Goal: Task Accomplishment & Management: Use online tool/utility

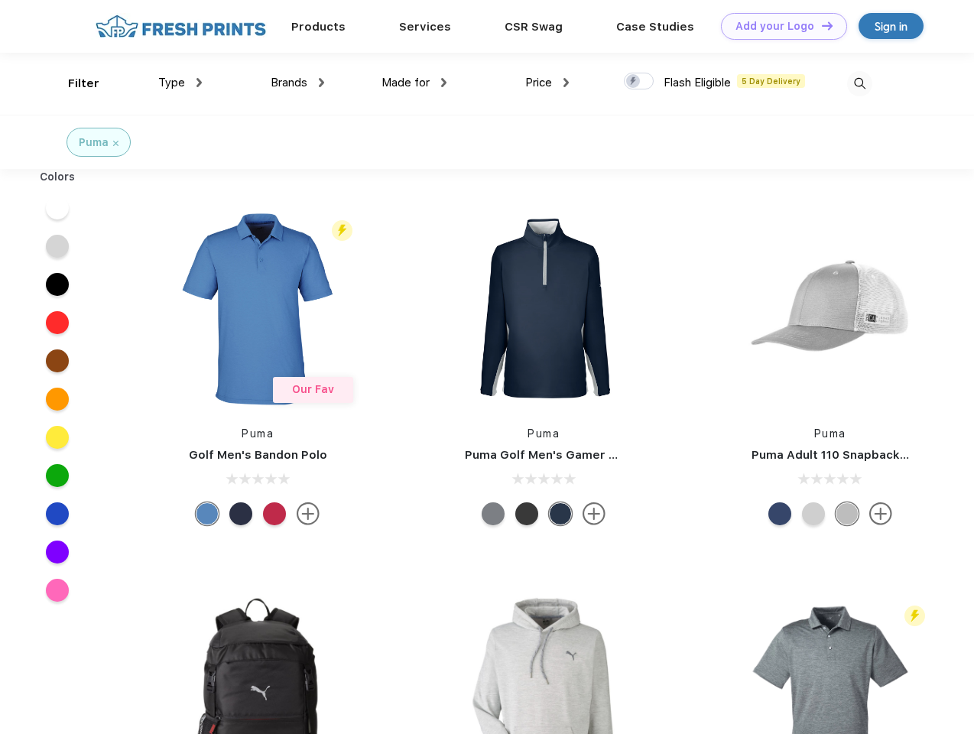
click at [779, 26] on link "Add your Logo Design Tool" at bounding box center [784, 26] width 126 height 27
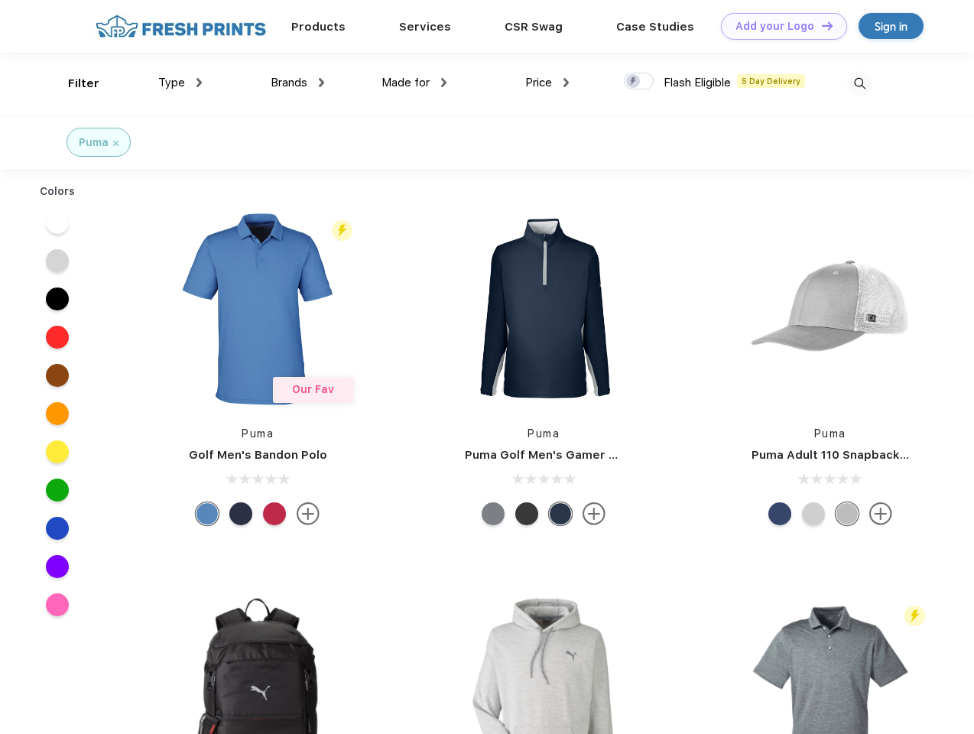
click at [0, 0] on div "Design Tool" at bounding box center [0, 0] width 0 height 0
click at [821, 25] on link "Add your Logo Design Tool" at bounding box center [784, 26] width 126 height 27
click at [73, 83] on div "Filter" at bounding box center [83, 84] width 31 height 18
click at [180, 83] on span "Type" at bounding box center [171, 83] width 27 height 14
click at [298, 83] on span "Brands" at bounding box center [289, 83] width 37 height 14
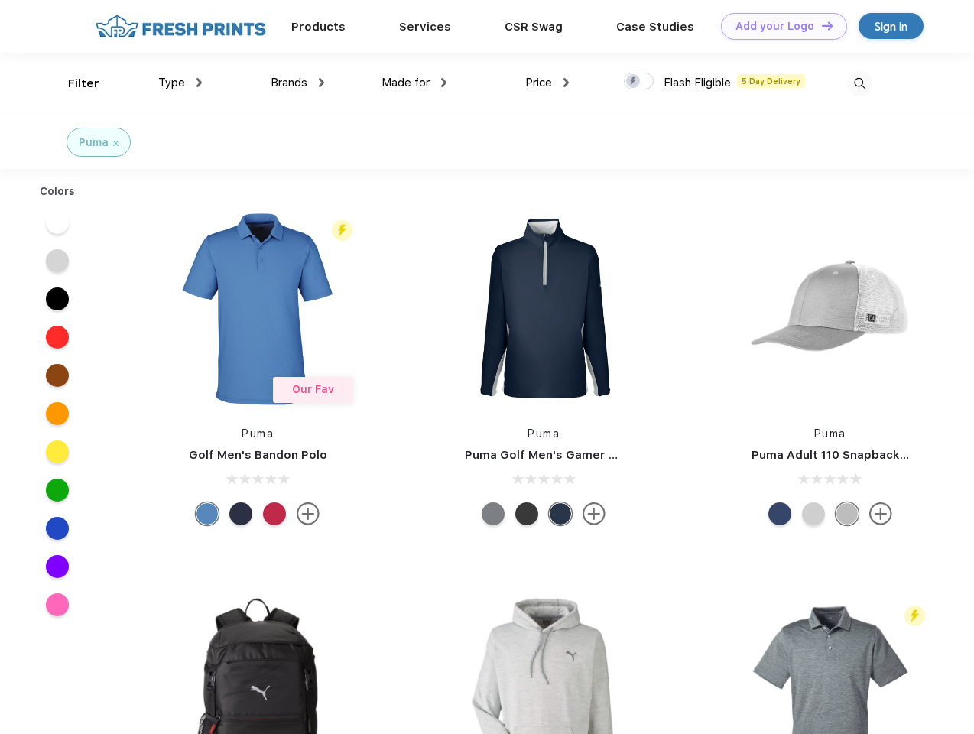
click at [415, 83] on span "Made for" at bounding box center [406, 83] width 48 height 14
click at [548, 83] on span "Price" at bounding box center [538, 83] width 27 height 14
click at [639, 82] on div at bounding box center [639, 81] width 30 height 17
click at [634, 82] on input "checkbox" at bounding box center [629, 77] width 10 height 10
click at [860, 83] on img at bounding box center [859, 83] width 25 height 25
